Goal: Task Accomplishment & Management: Manage account settings

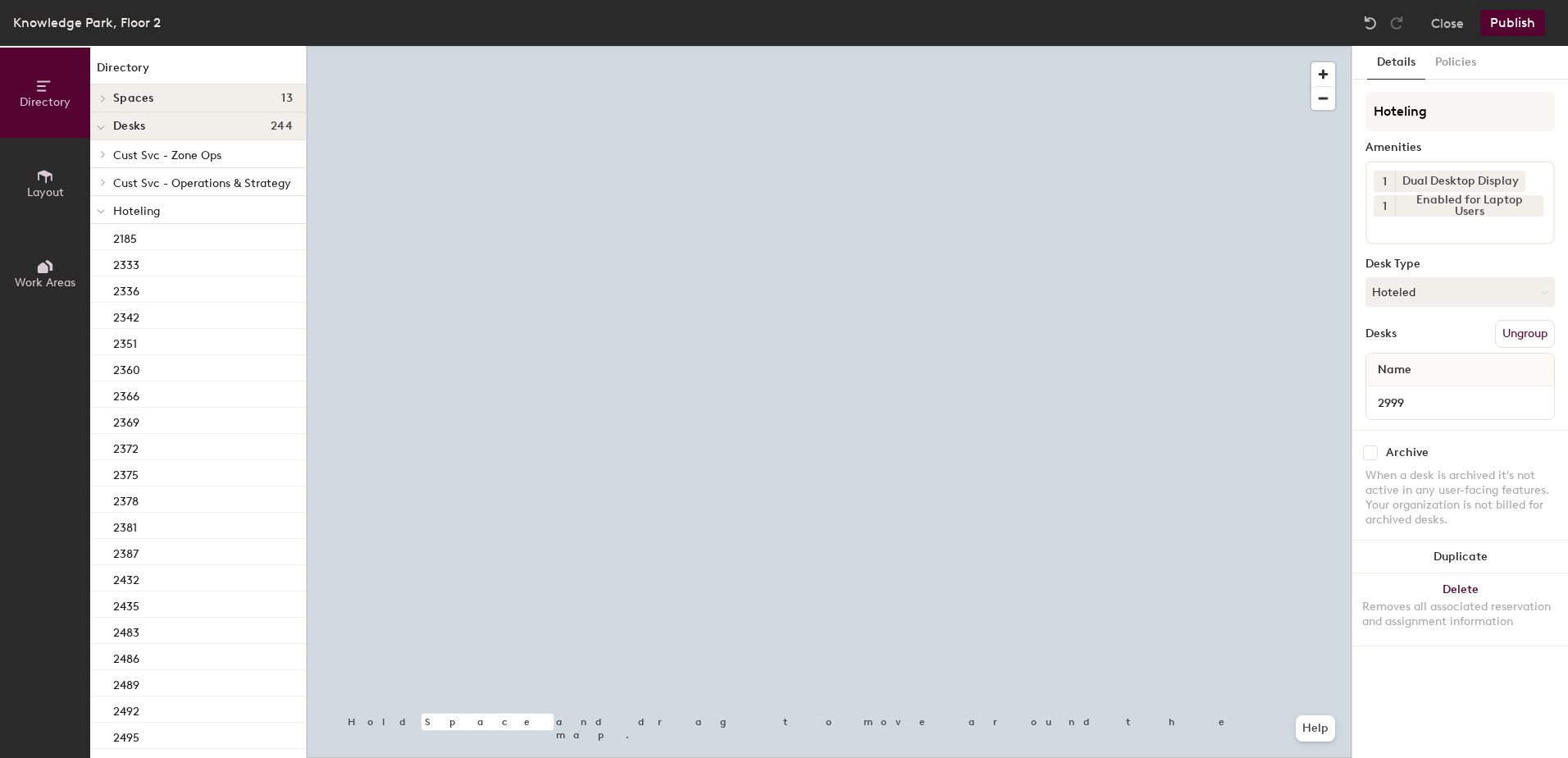
drag, startPoint x: 1415, startPoint y: 292, endPoint x: 1429, endPoint y: 307, distance: 20.5
click at [1416, 292] on button "Hoteled" at bounding box center [1460, 292] width 189 height 30
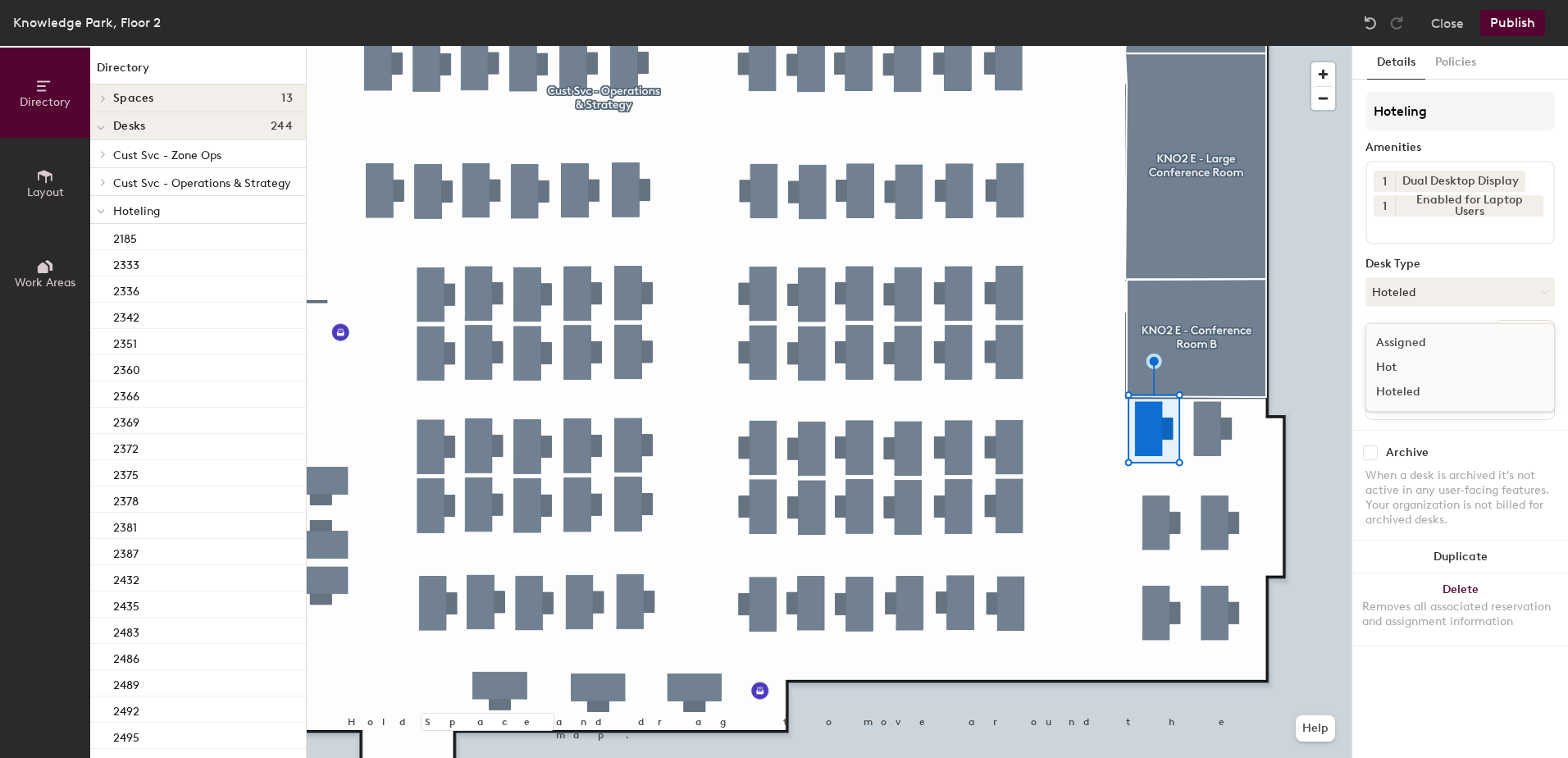
drag, startPoint x: 1452, startPoint y: 353, endPoint x: 1470, endPoint y: 349, distance: 18.4
click at [1453, 353] on div "Assigned" at bounding box center [1448, 343] width 164 height 25
click at [1521, 324] on button "Ungroup" at bounding box center [1525, 334] width 60 height 28
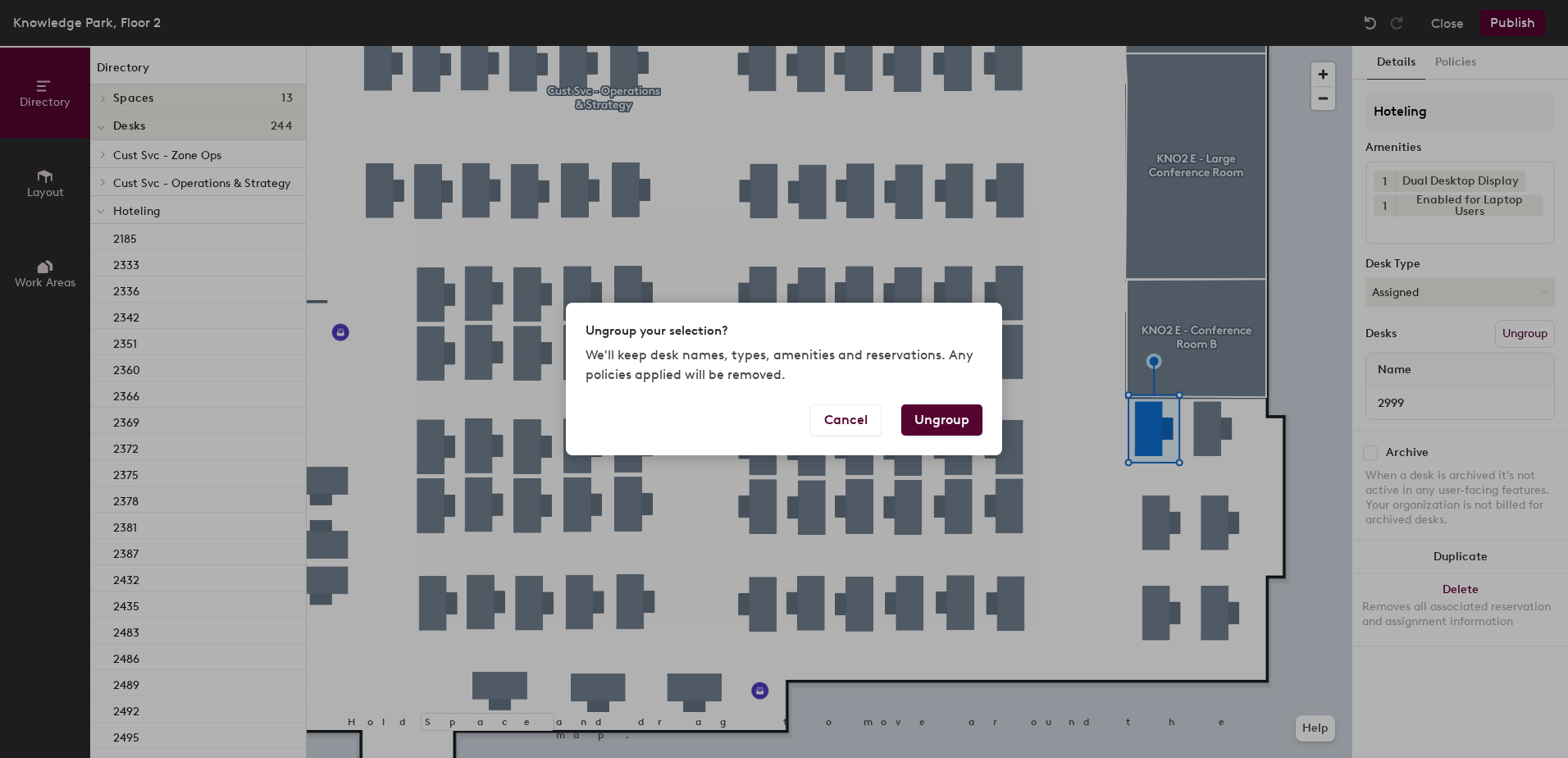
click at [957, 415] on button "Ungroup" at bounding box center [941, 420] width 81 height 31
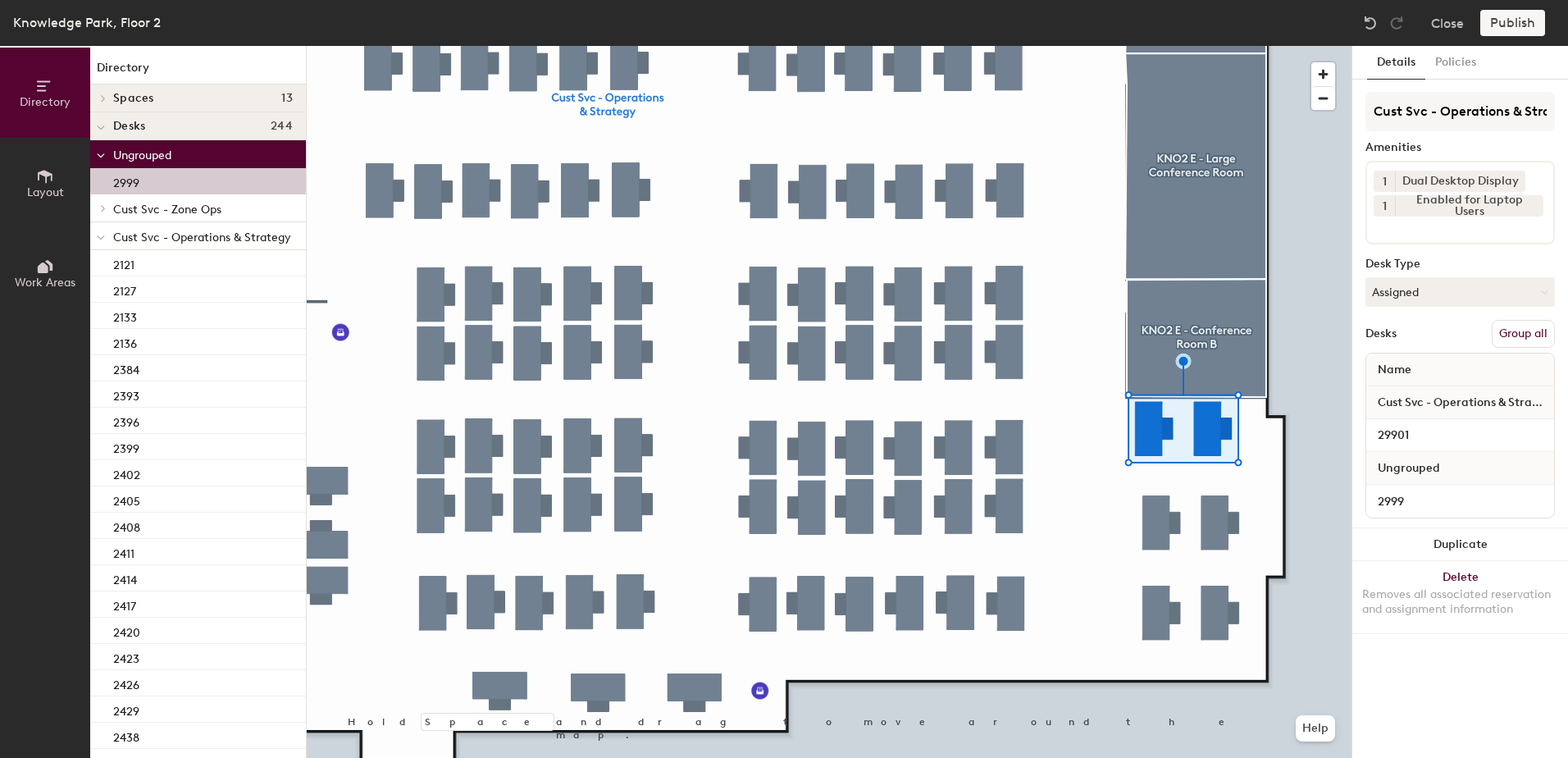
click at [1523, 333] on button "Group all" at bounding box center [1523, 334] width 63 height 28
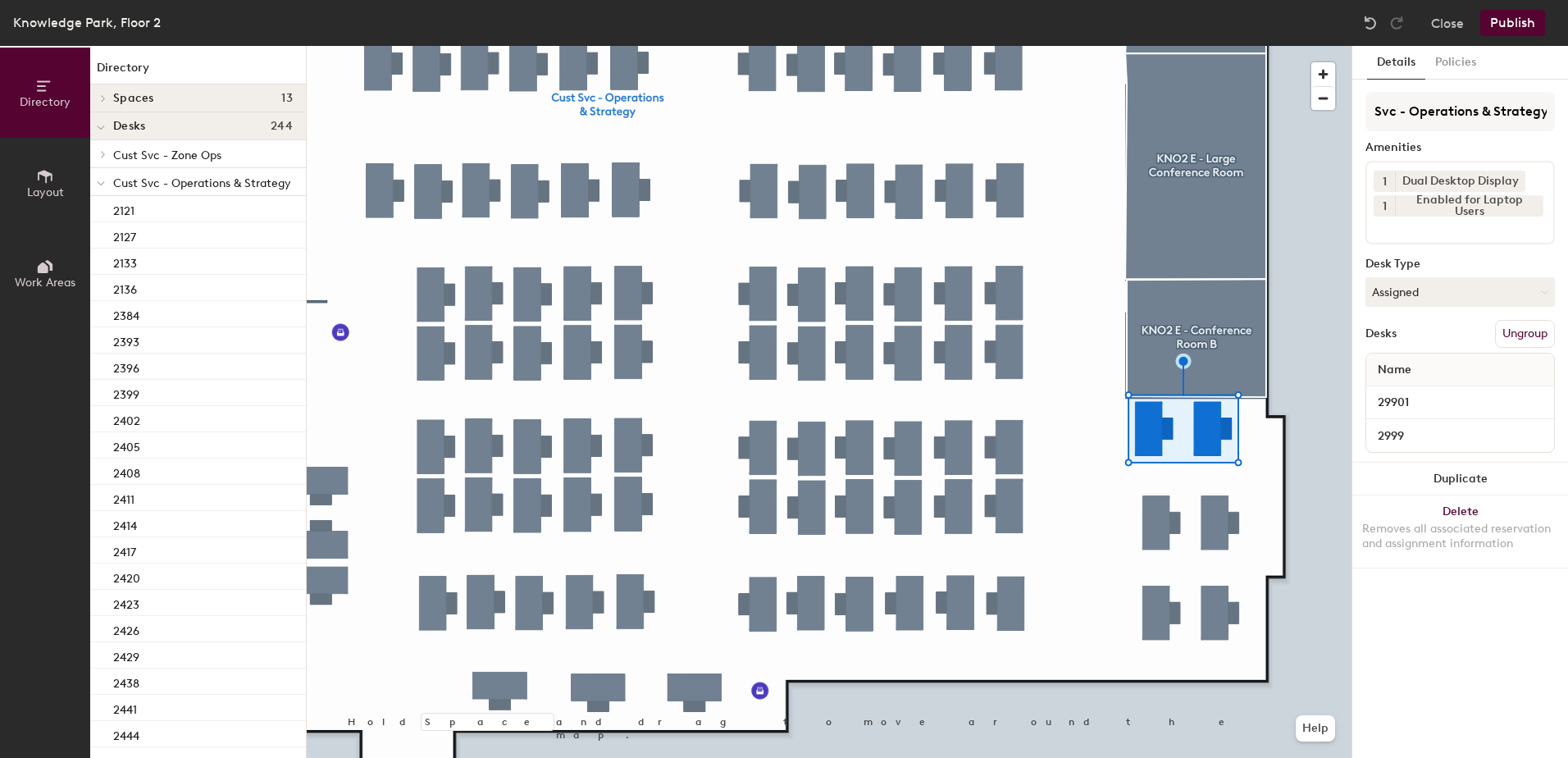
click at [1506, 23] on button "Publish" at bounding box center [1513, 23] width 64 height 26
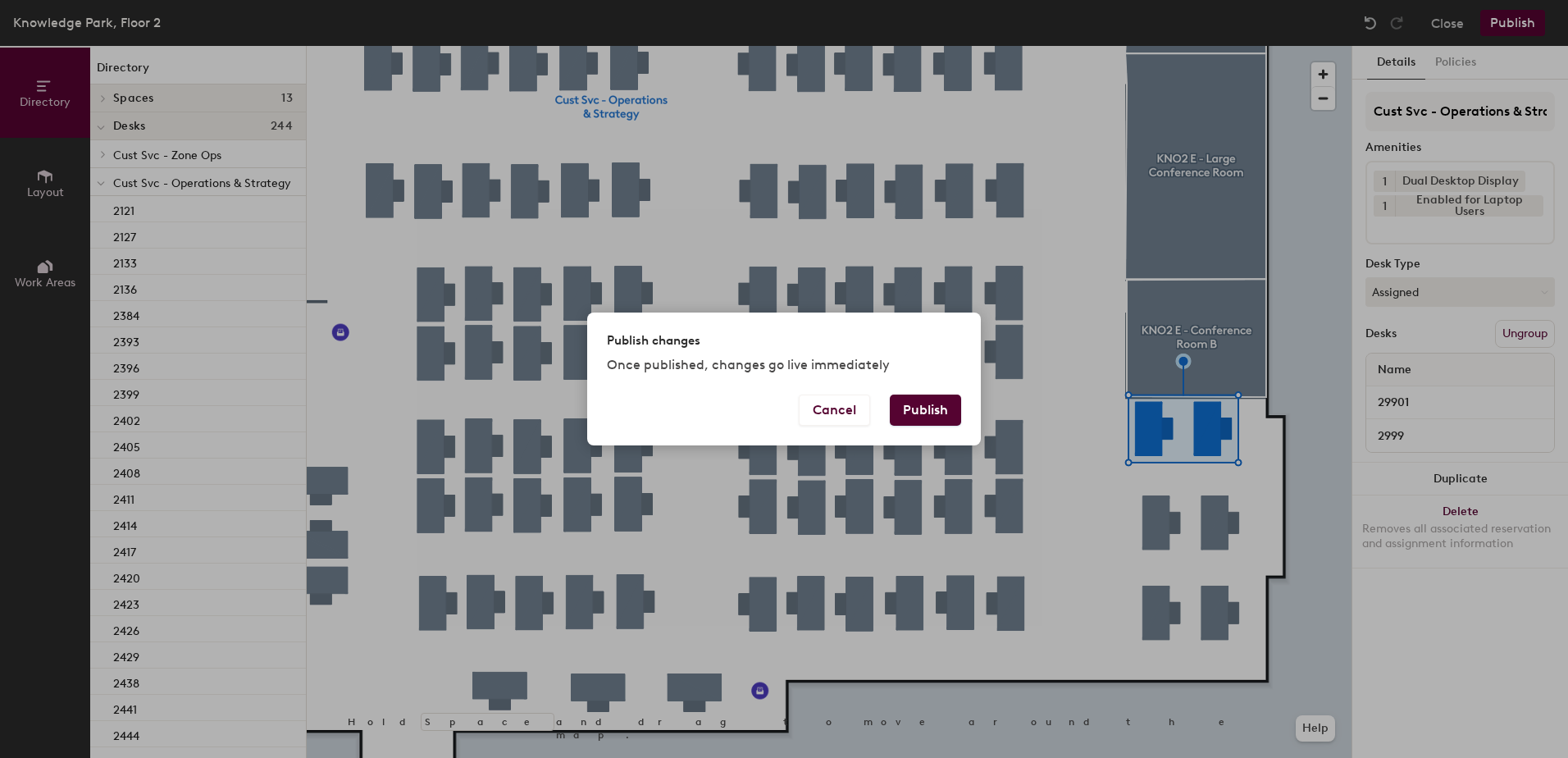
drag, startPoint x: 933, startPoint y: 408, endPoint x: 925, endPoint y: 422, distance: 16.1
click at [932, 408] on button "Publish" at bounding box center [925, 410] width 71 height 31
